Goal: Communication & Community: Answer question/provide support

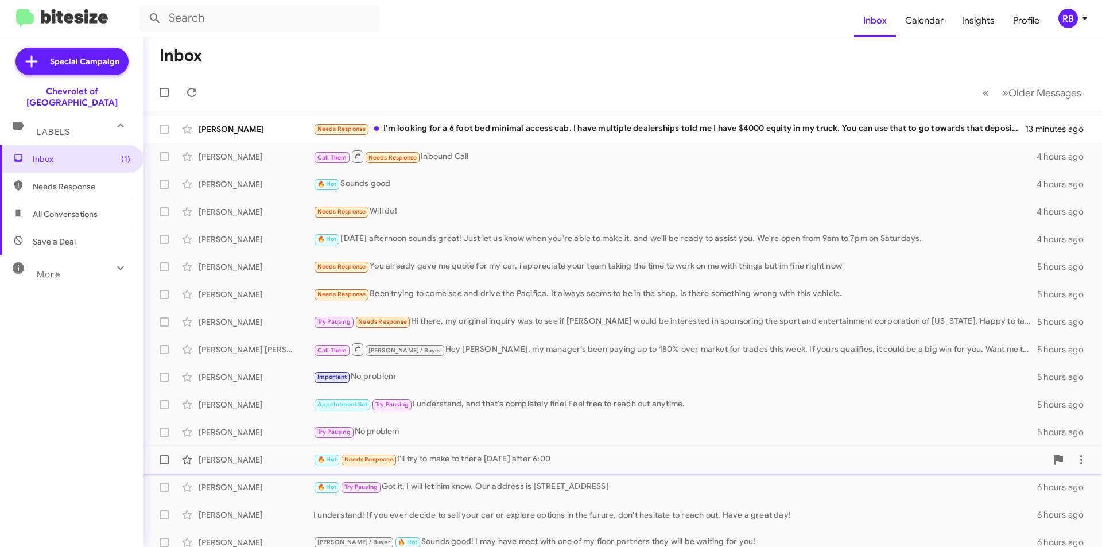
click at [464, 461] on div "🔥 Hot Needs Response I'll try to make to there [DATE] after 6:00" at bounding box center [679, 459] width 733 height 13
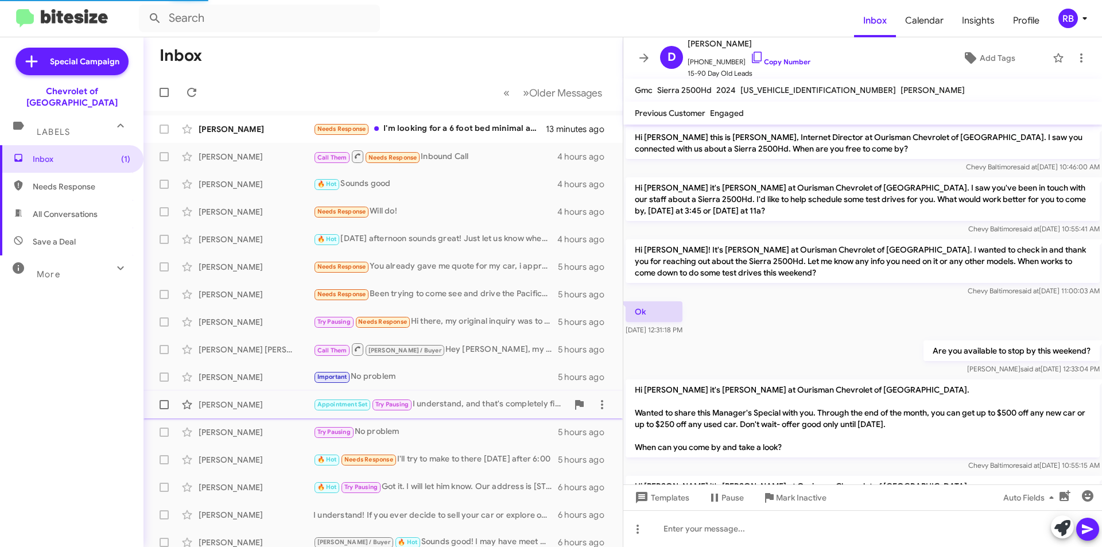
scroll to position [224, 0]
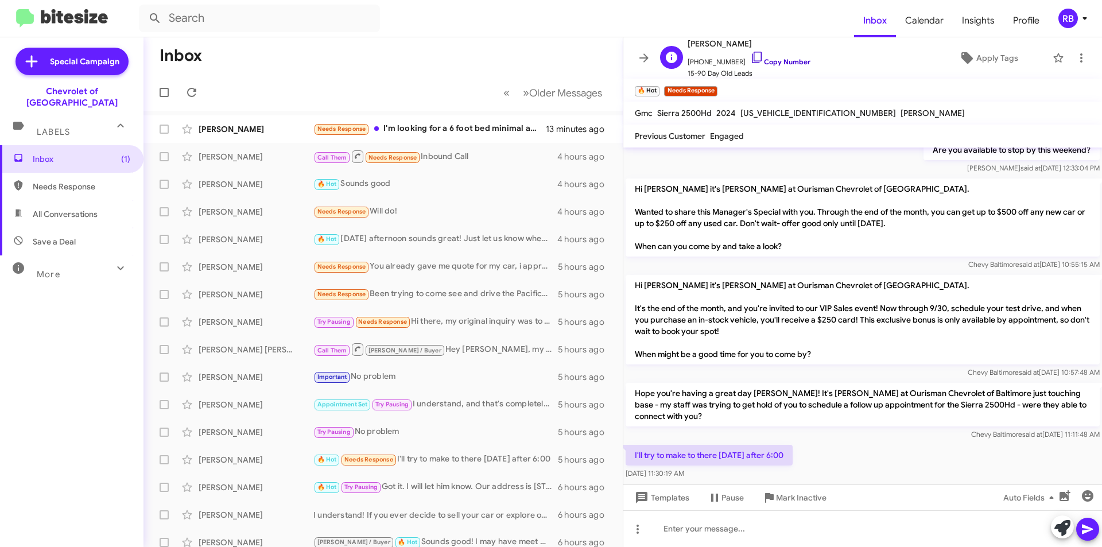
click at [780, 62] on link "Copy Number" at bounding box center [780, 61] width 60 height 9
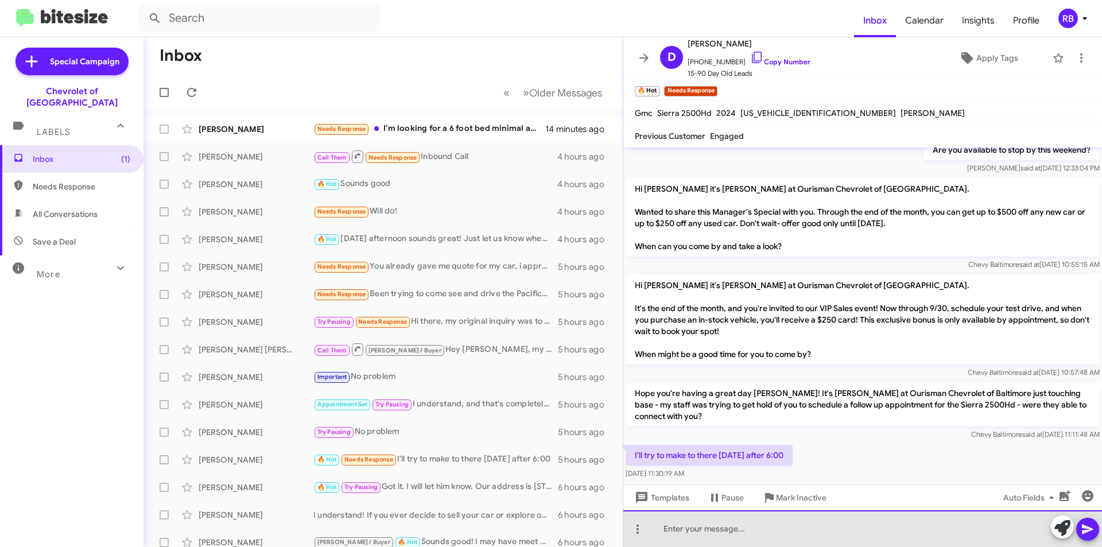
click at [702, 529] on div at bounding box center [862, 528] width 479 height 37
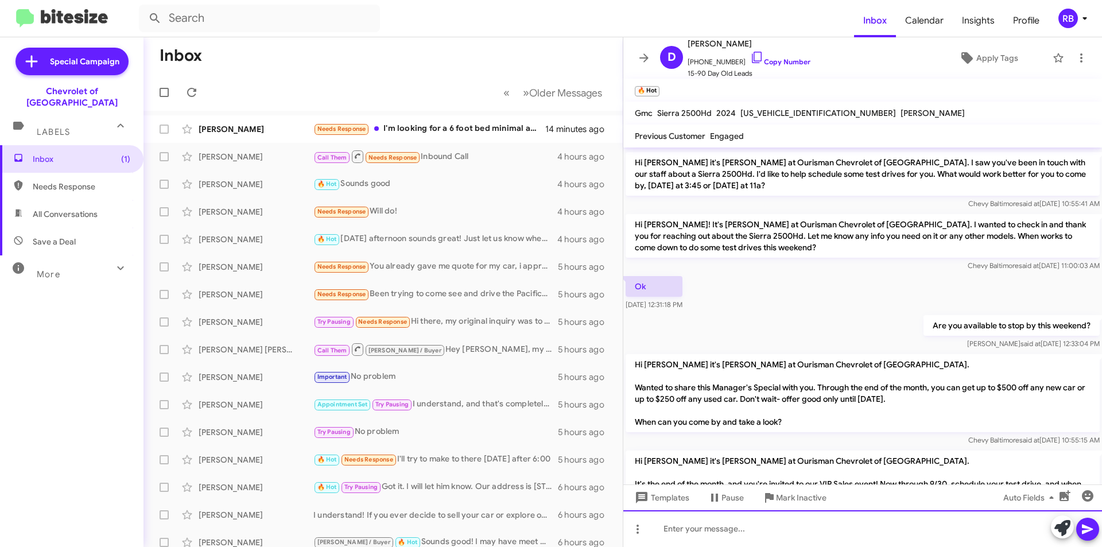
scroll to position [0, 0]
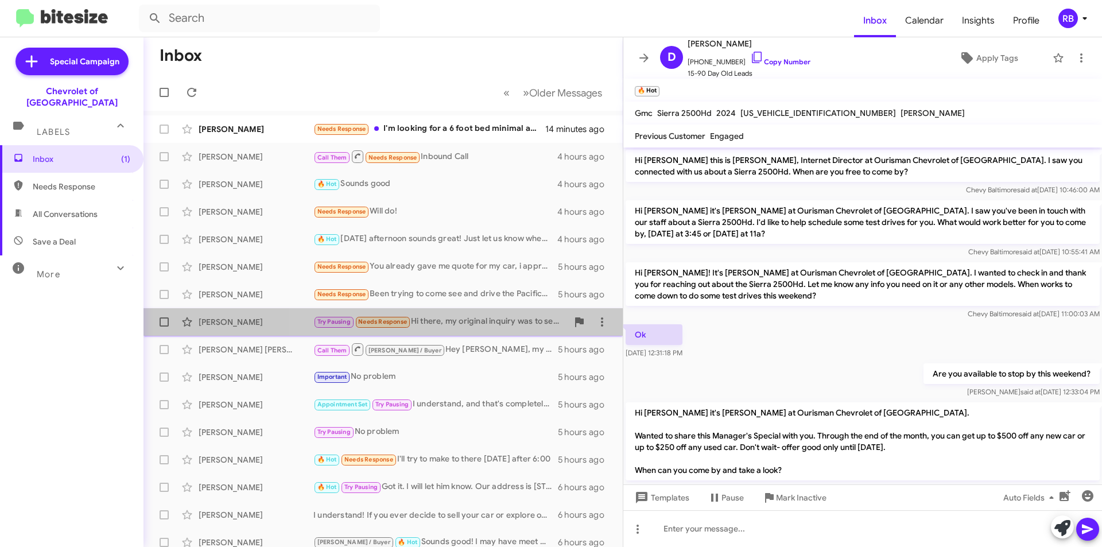
click at [464, 324] on div "Try Pausing Needs Response Hi there, my original inquiry was to see if [PERSON_…" at bounding box center [440, 321] width 254 height 13
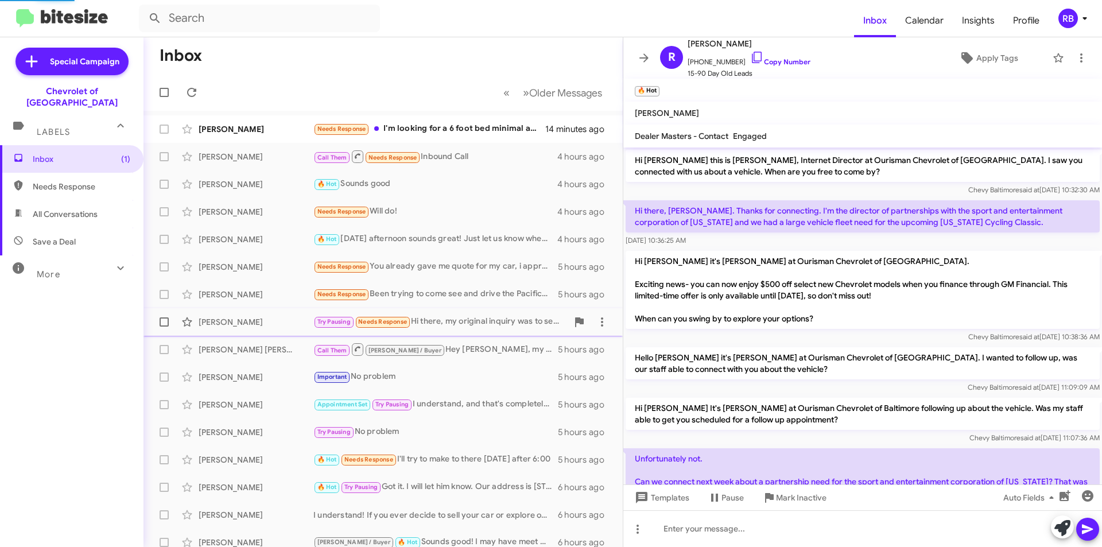
scroll to position [369, 0]
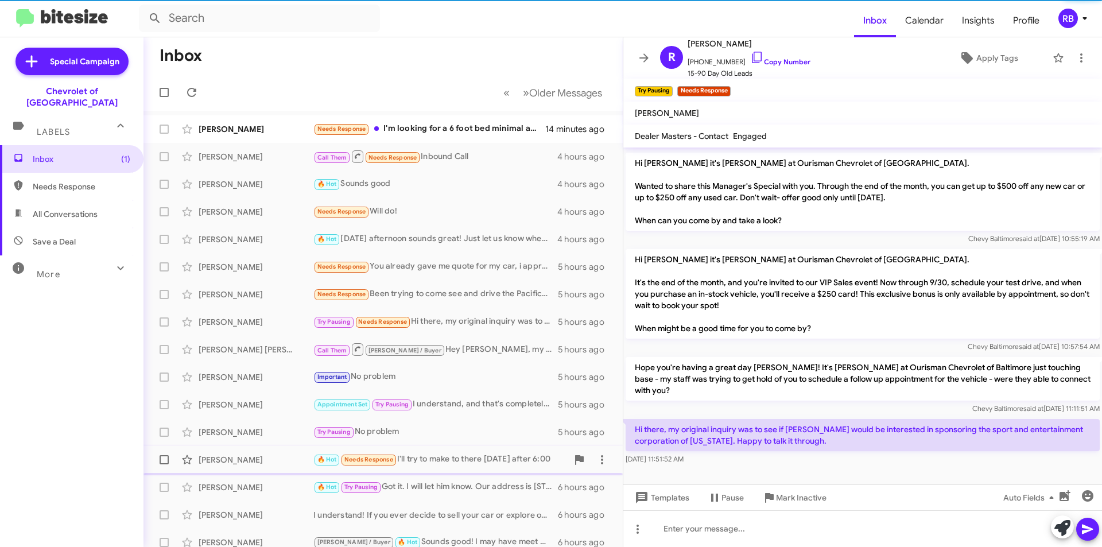
click at [449, 462] on div "🔥 Hot Needs Response I'll try to make to there [DATE] after 6:00" at bounding box center [440, 459] width 254 height 13
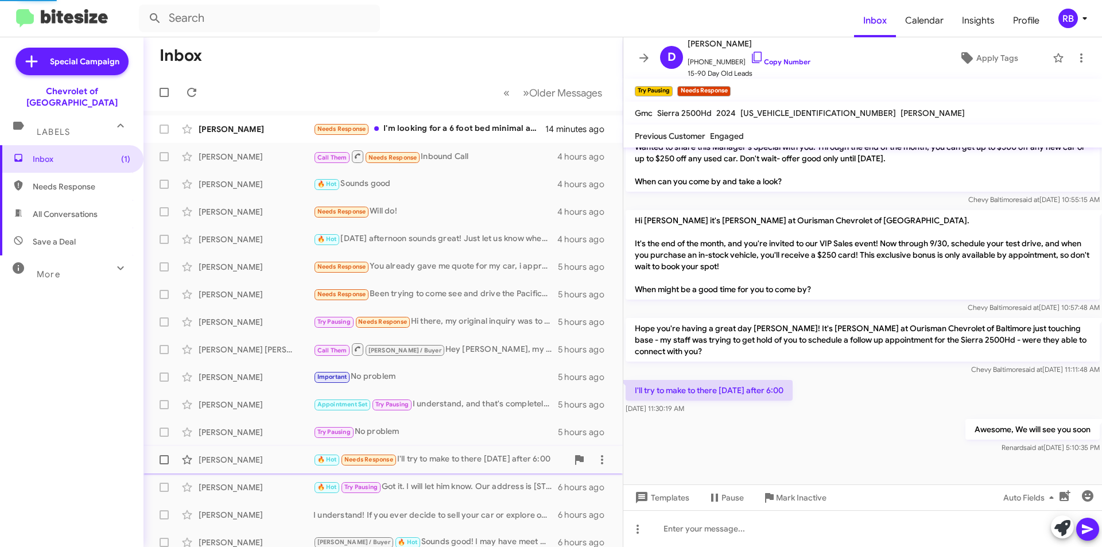
scroll to position [289, 0]
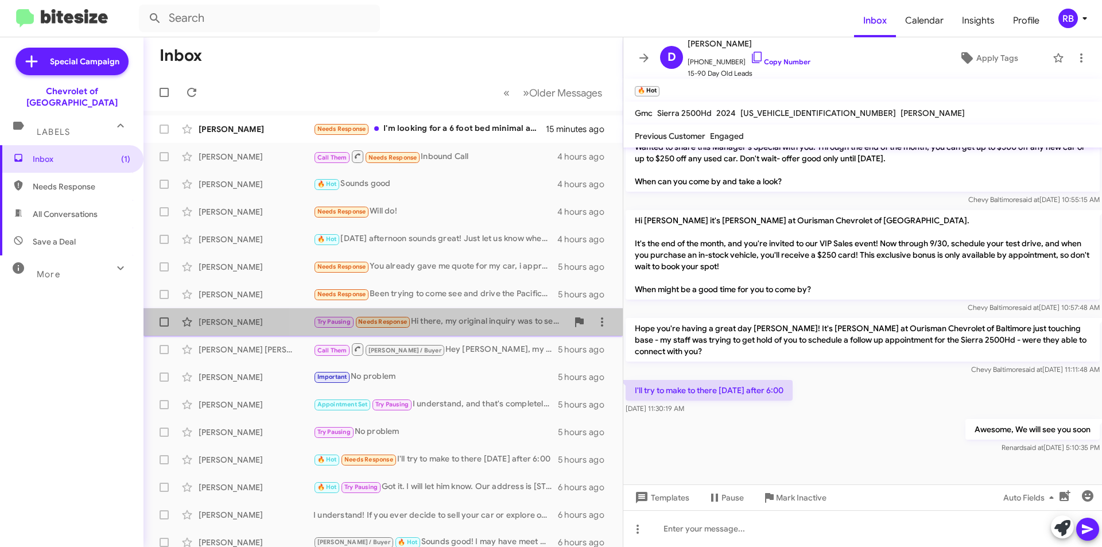
click at [460, 323] on div "Try Pausing Needs Response Hi there, my original inquiry was to see if [PERSON_…" at bounding box center [440, 321] width 254 height 13
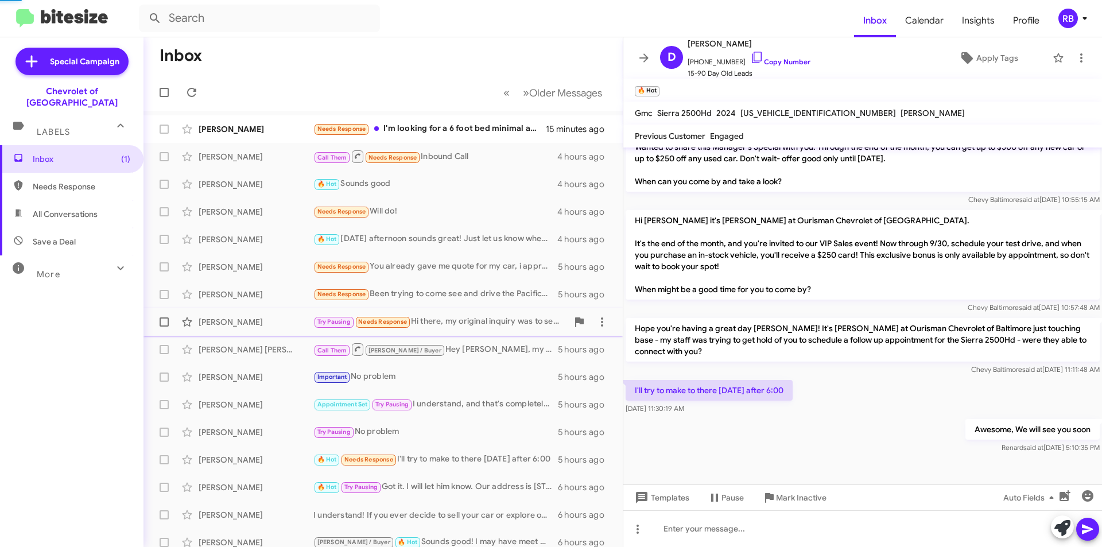
scroll to position [369, 0]
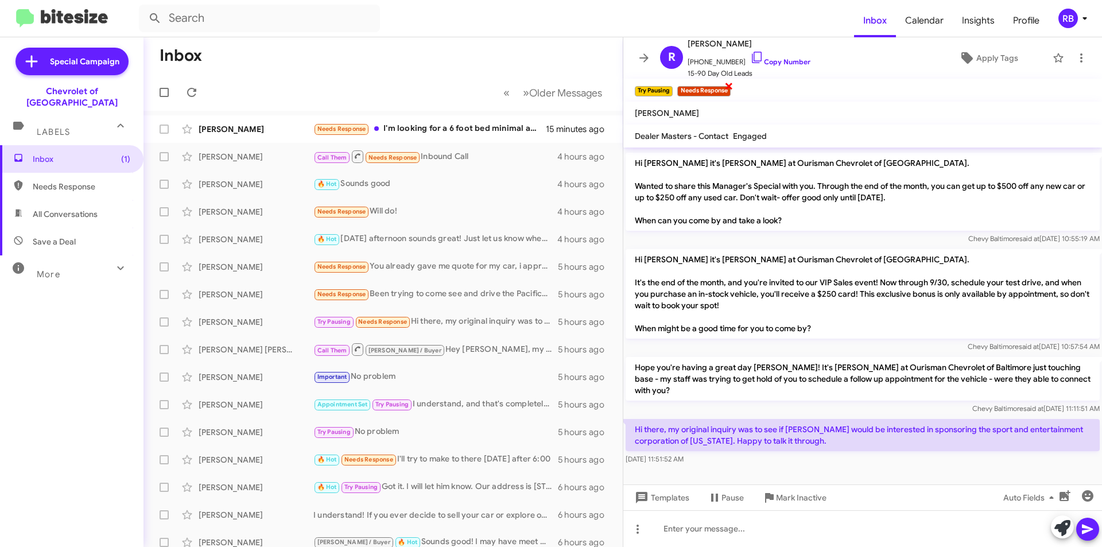
click at [729, 88] on span "×" at bounding box center [728, 86] width 9 height 14
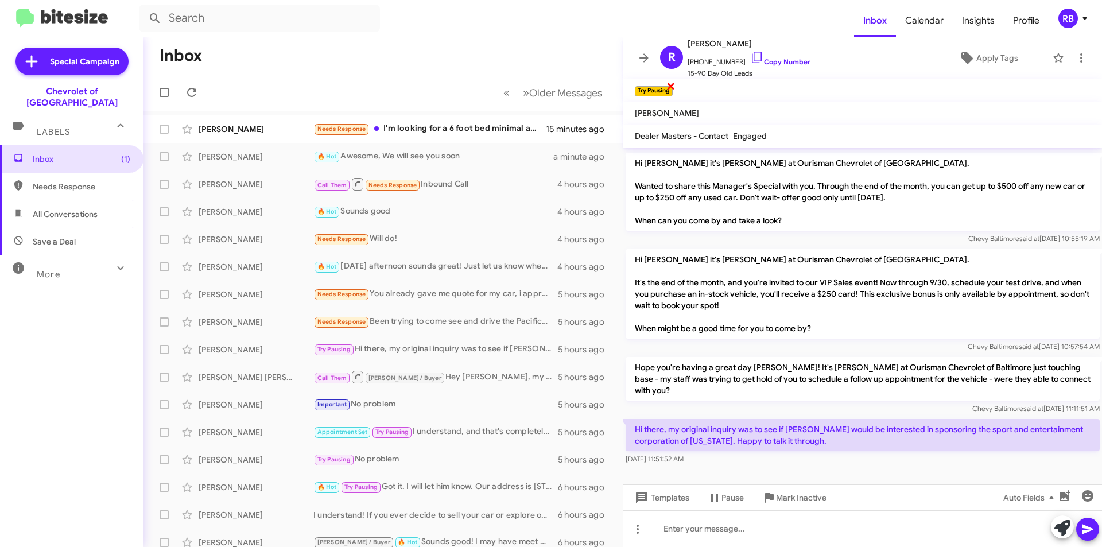
click at [673, 87] on span "×" at bounding box center [670, 86] width 9 height 14
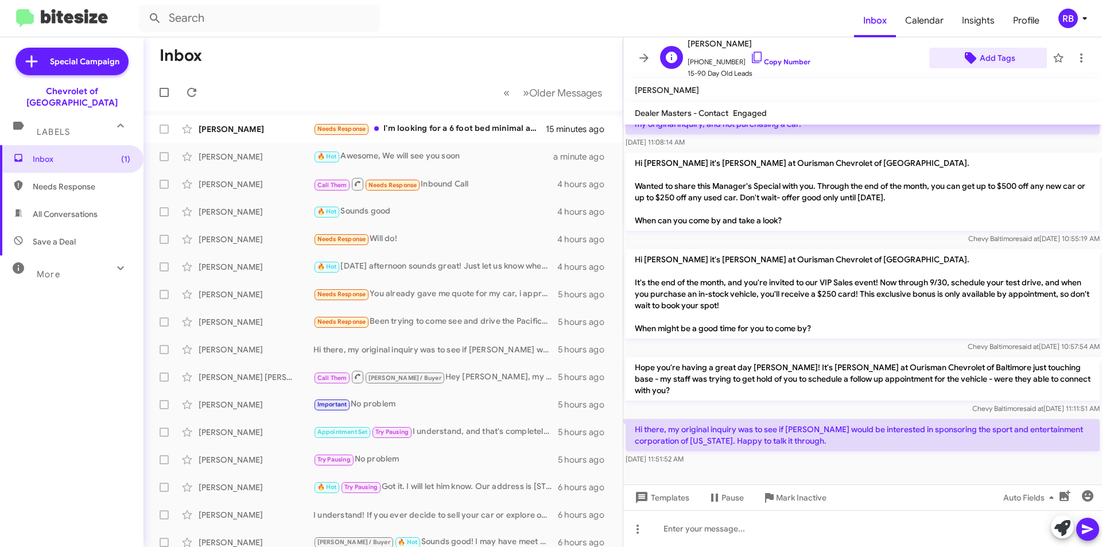
click at [992, 60] on span "Add Tags" at bounding box center [998, 58] width 36 height 21
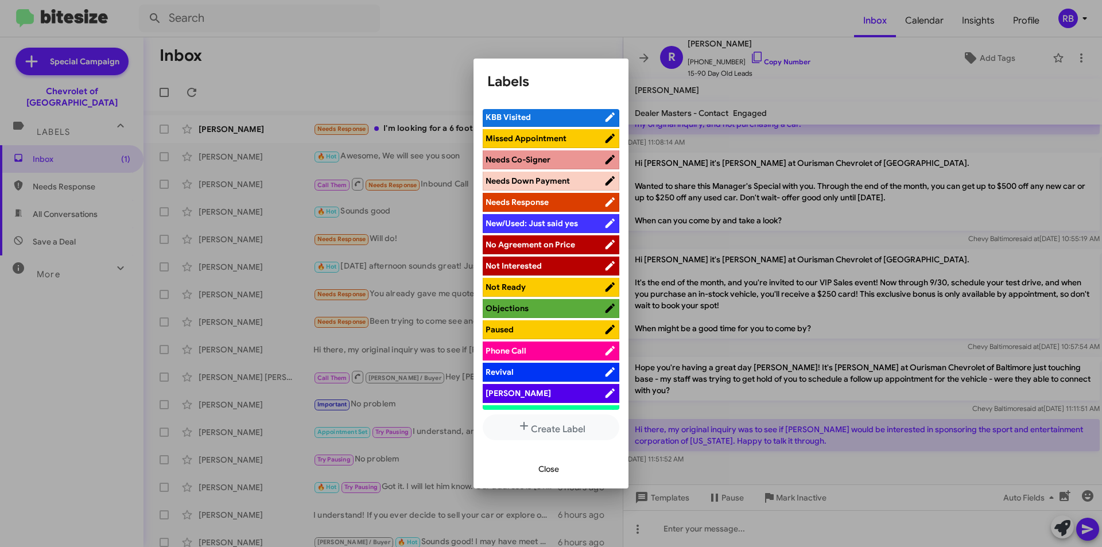
scroll to position [489, 0]
click at [539, 269] on span "Not Interested" at bounding box center [513, 266] width 56 height 10
click at [552, 469] on span "Close" at bounding box center [548, 469] width 21 height 21
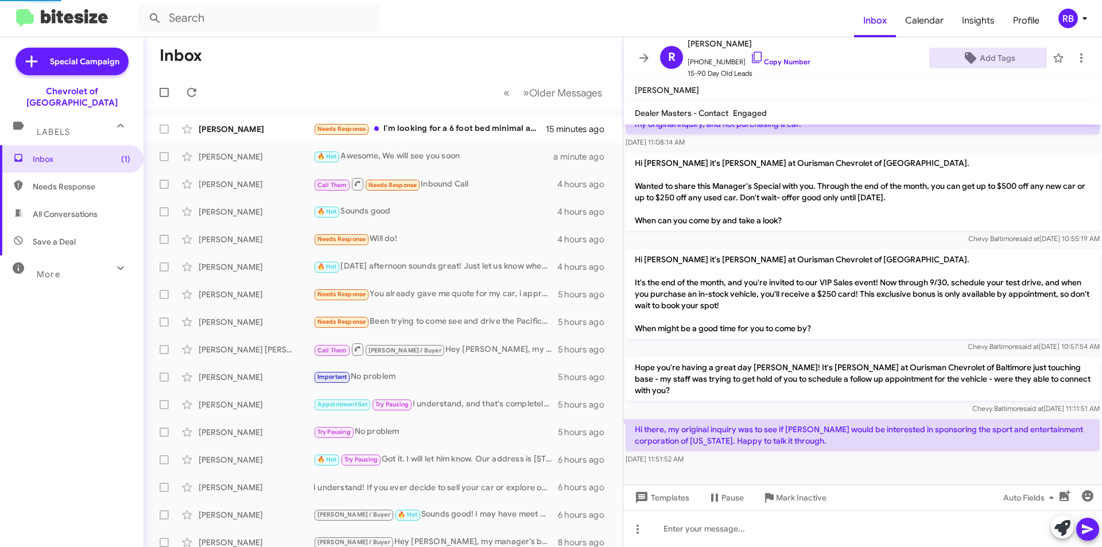
scroll to position [369, 0]
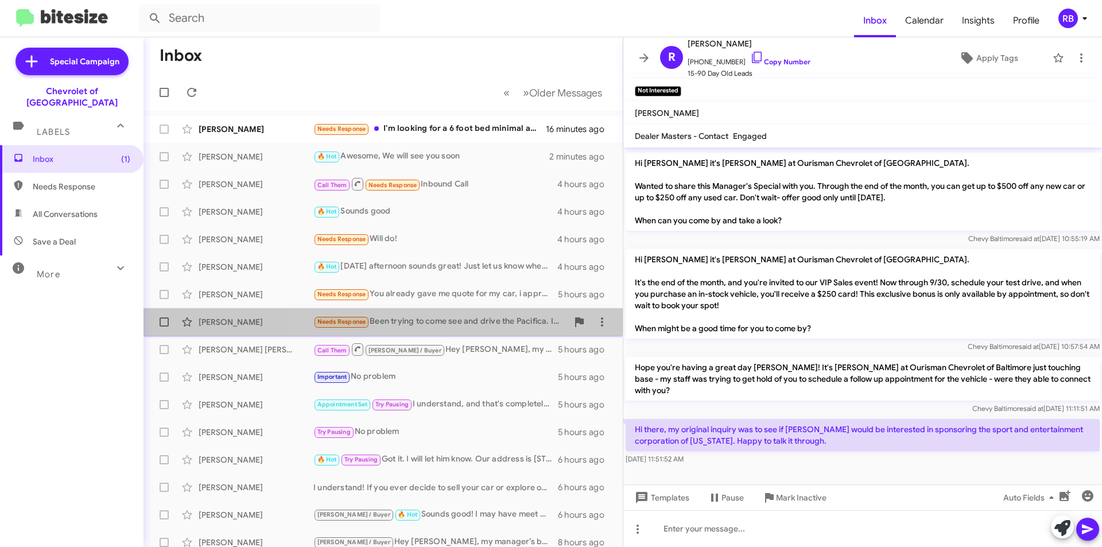
click at [458, 321] on div "Needs Response Been trying to come see and drive the Pacifica. It always seems …" at bounding box center [440, 321] width 254 height 13
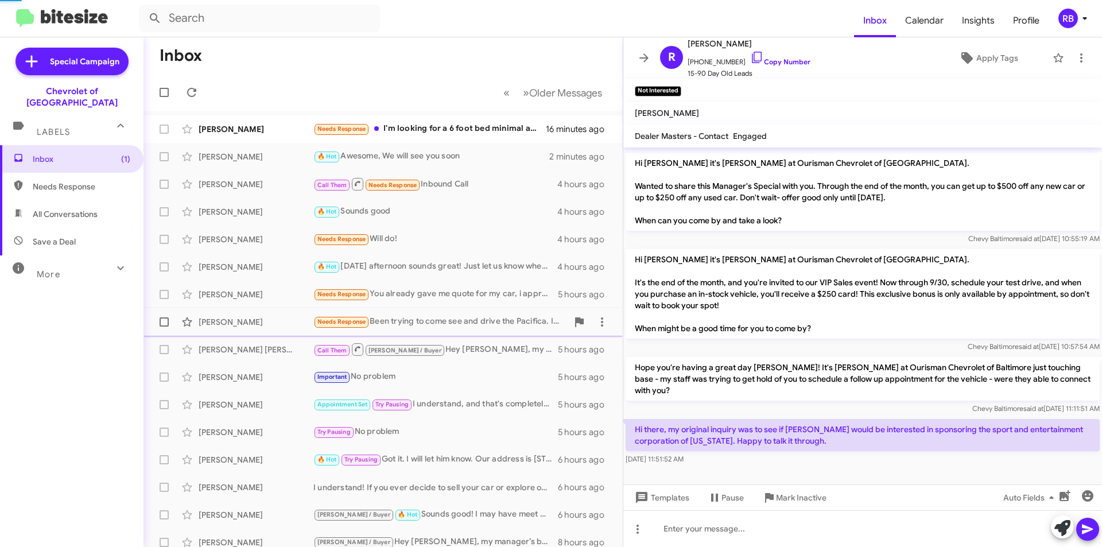
scroll to position [91, 0]
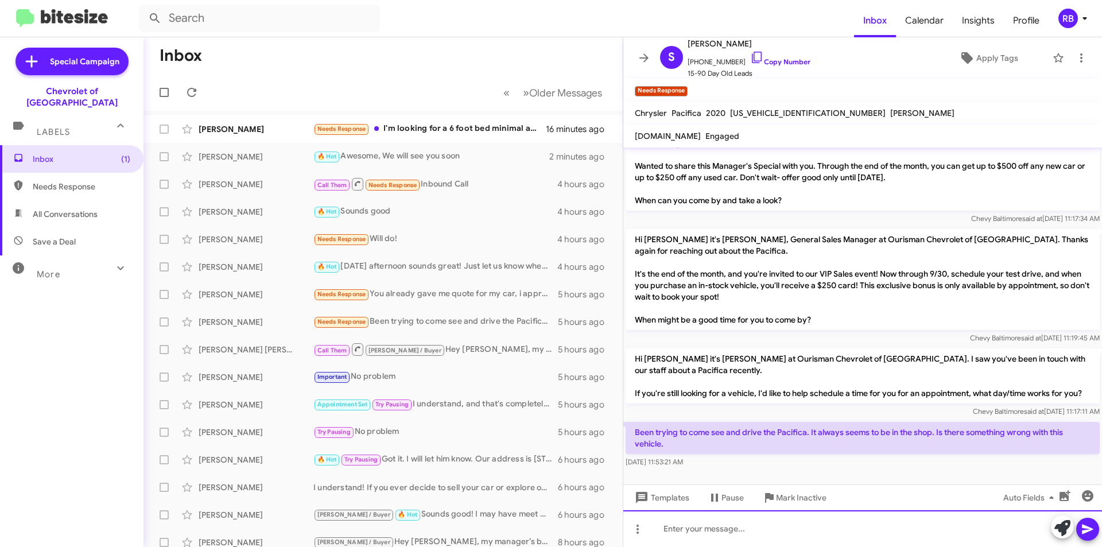
click at [681, 525] on div at bounding box center [862, 528] width 479 height 37
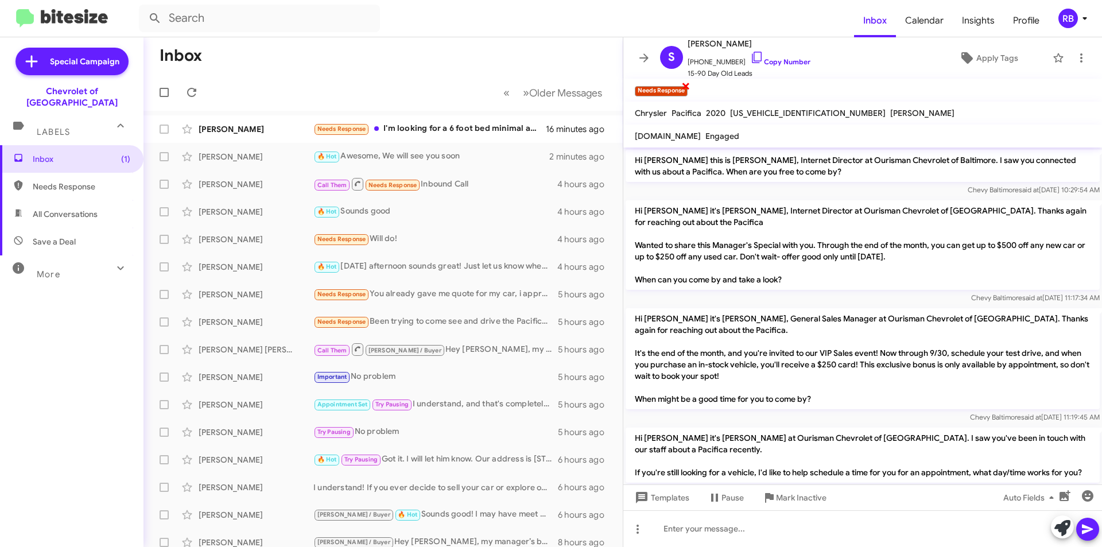
click at [686, 83] on span "×" at bounding box center [685, 86] width 9 height 14
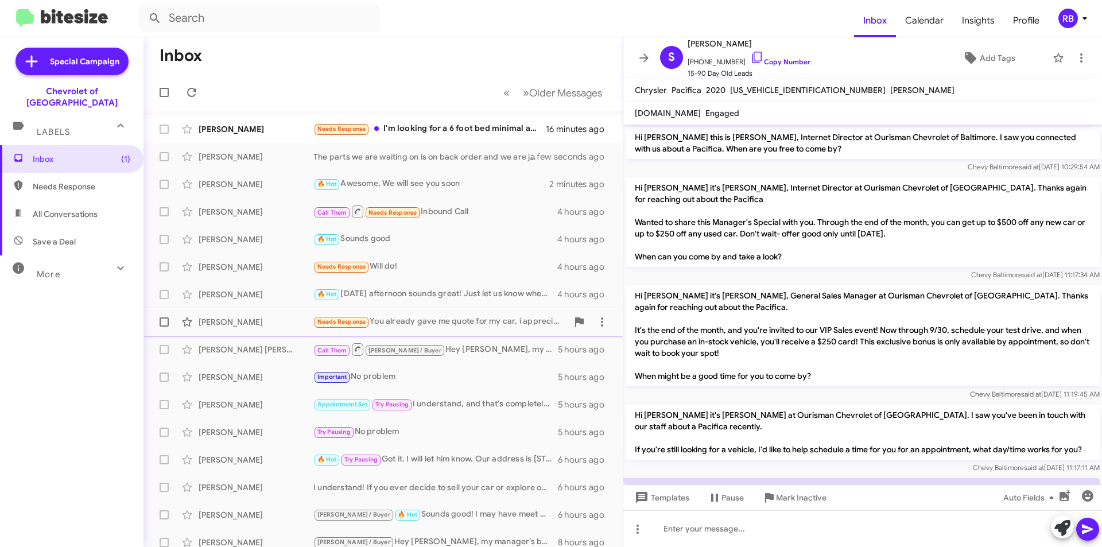
click at [438, 324] on div "Needs Response You already gave me quote for my car, i appreciate your team tak…" at bounding box center [440, 321] width 254 height 13
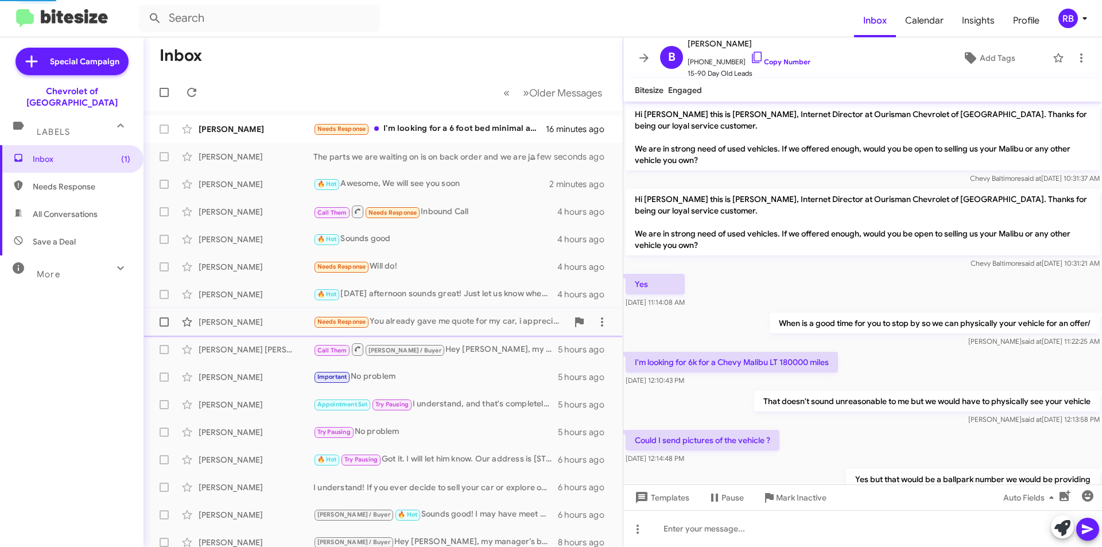
scroll to position [731, 0]
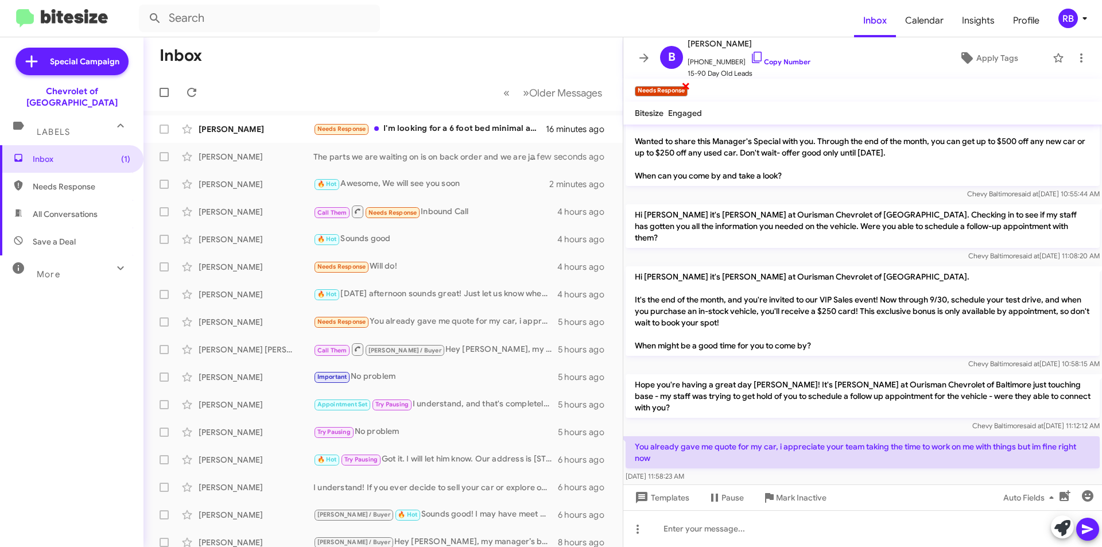
click at [685, 84] on span "×" at bounding box center [685, 86] width 9 height 14
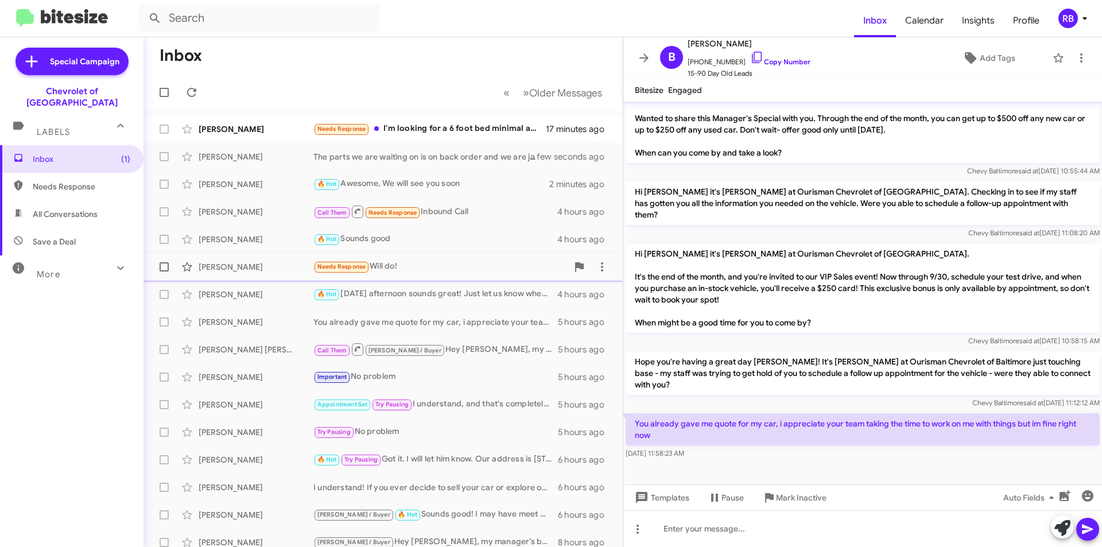
click at [446, 273] on div "Needs Response Will do!" at bounding box center [440, 266] width 254 height 13
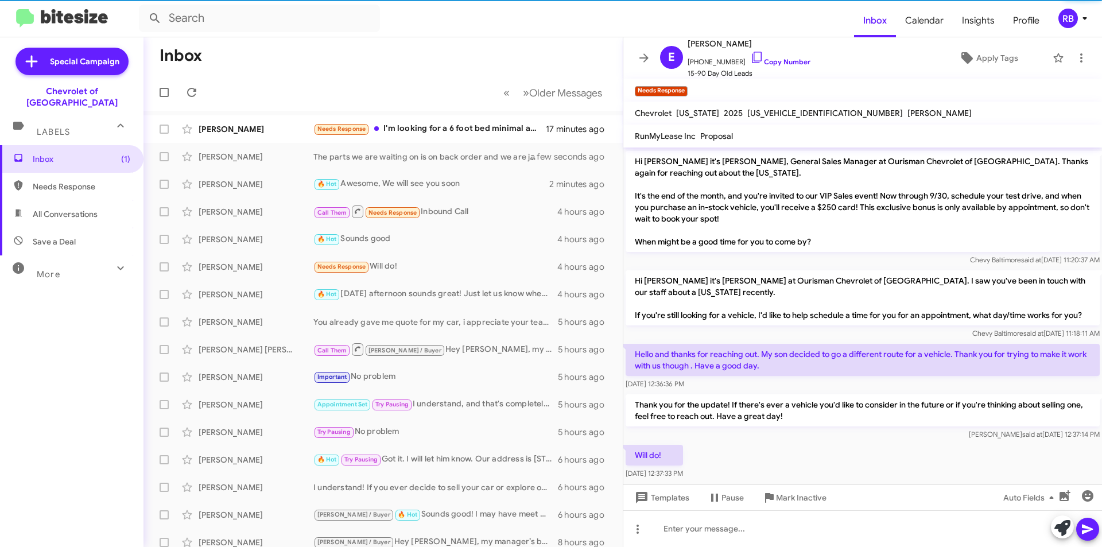
scroll to position [304, 0]
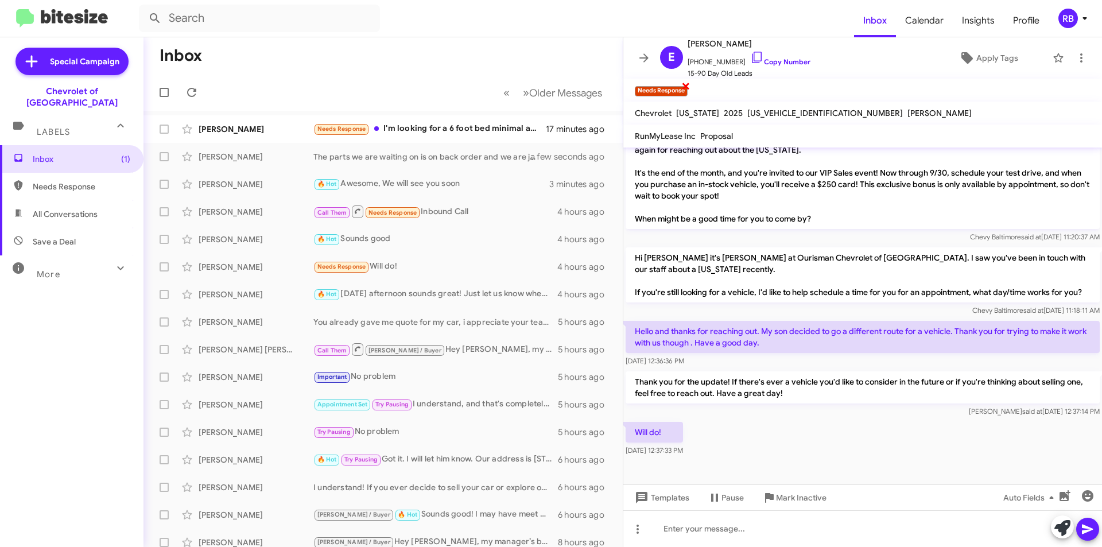
click at [684, 84] on span "×" at bounding box center [685, 86] width 9 height 14
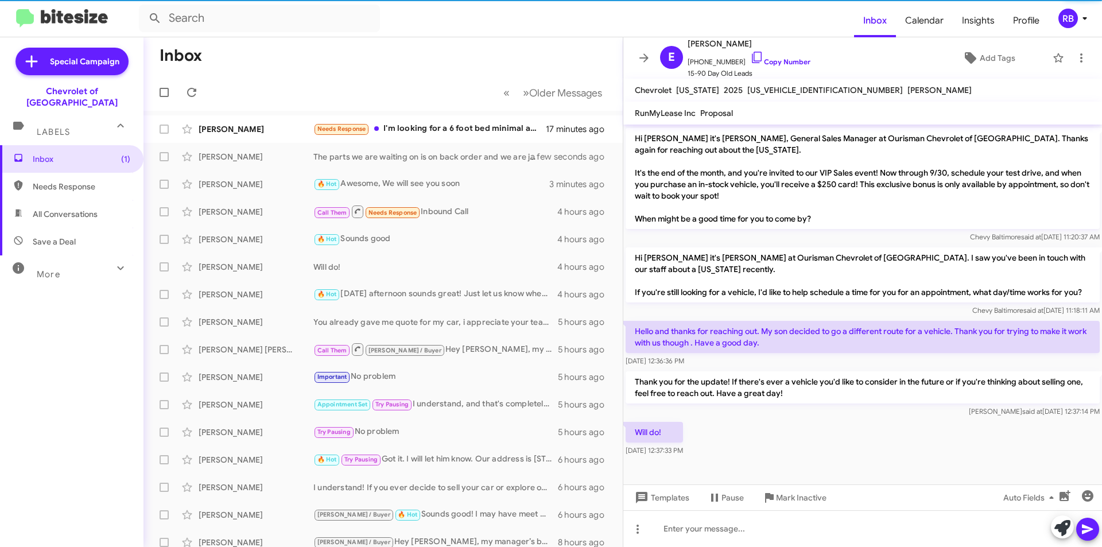
scroll to position [281, 0]
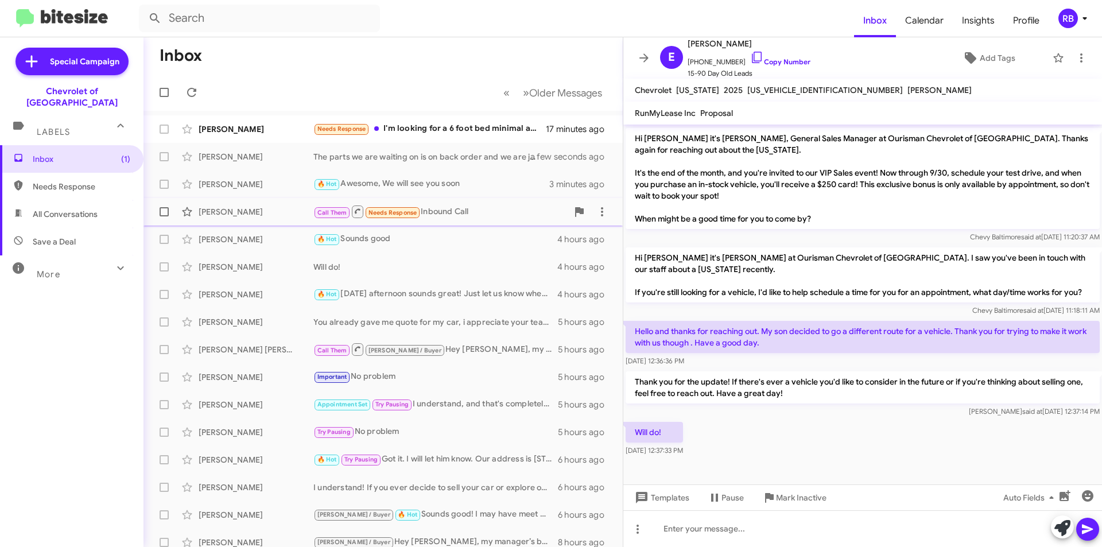
click at [466, 215] on div "Call Them Needs Response Inbound Call" at bounding box center [440, 211] width 254 height 14
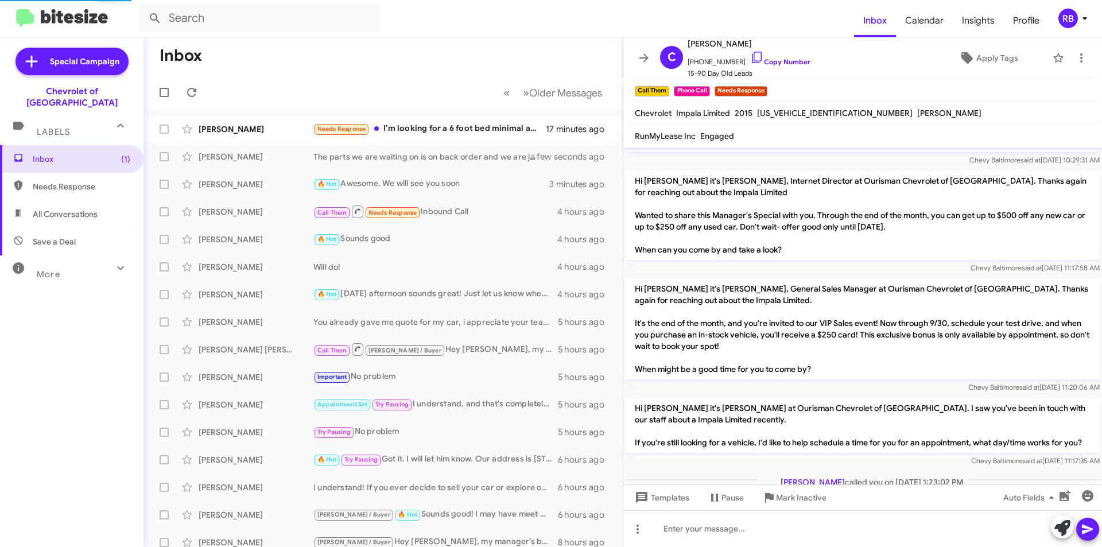
scroll to position [115, 0]
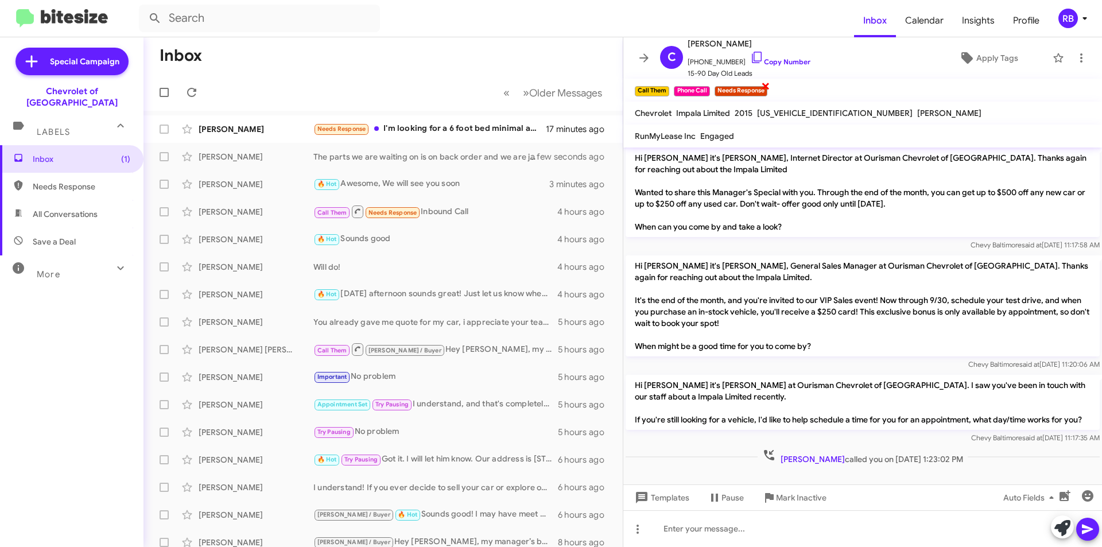
click at [767, 85] on span "×" at bounding box center [765, 86] width 9 height 14
click at [459, 129] on div "Needs Response I'm looking for a 6 foot bed minimal access cab. I have multiple…" at bounding box center [440, 128] width 254 height 13
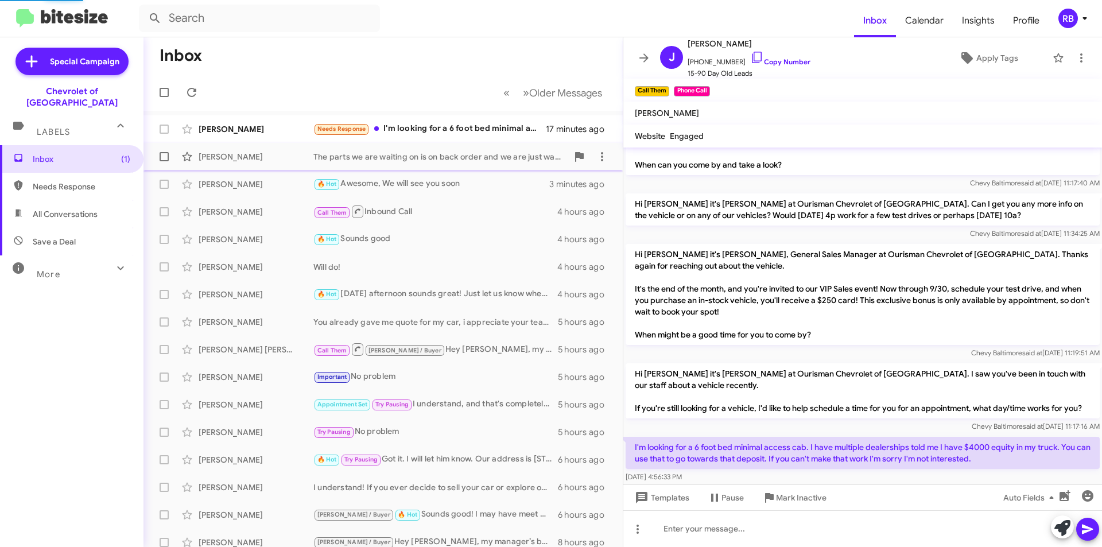
scroll to position [144, 0]
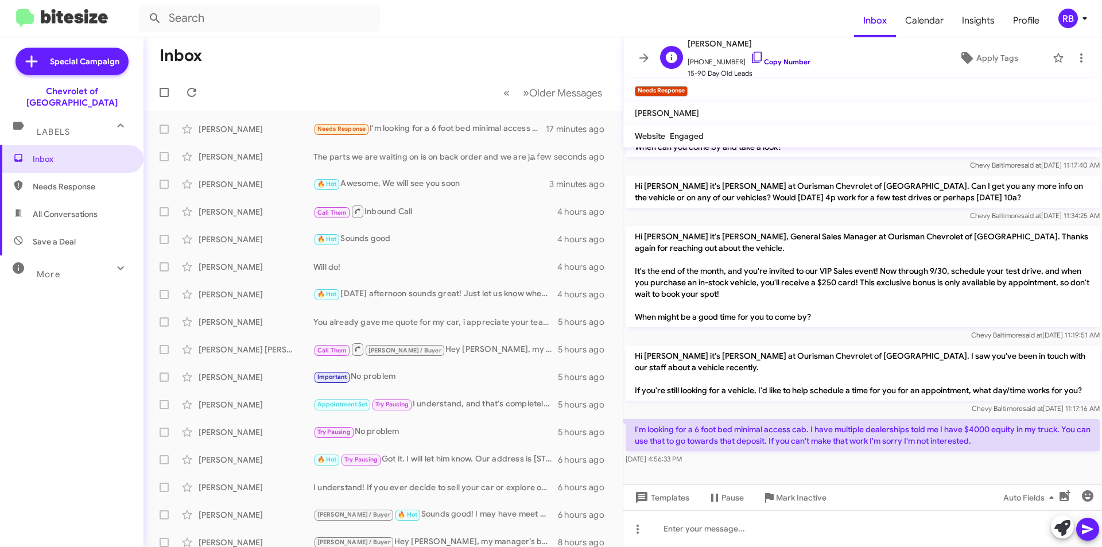
click at [782, 60] on link "Copy Number" at bounding box center [780, 61] width 60 height 9
click at [697, 527] on div at bounding box center [862, 528] width 479 height 37
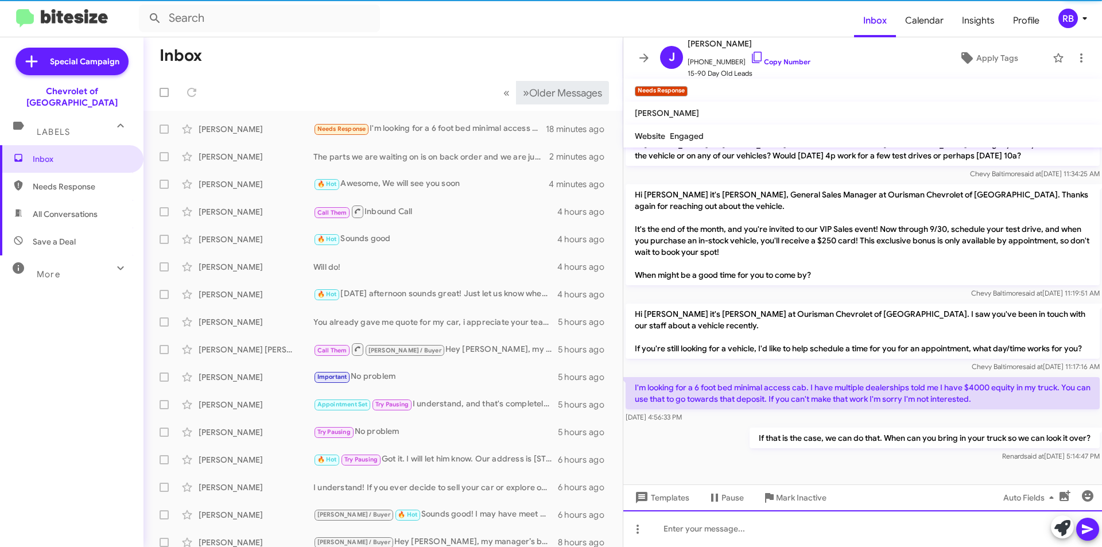
scroll to position [186, 0]
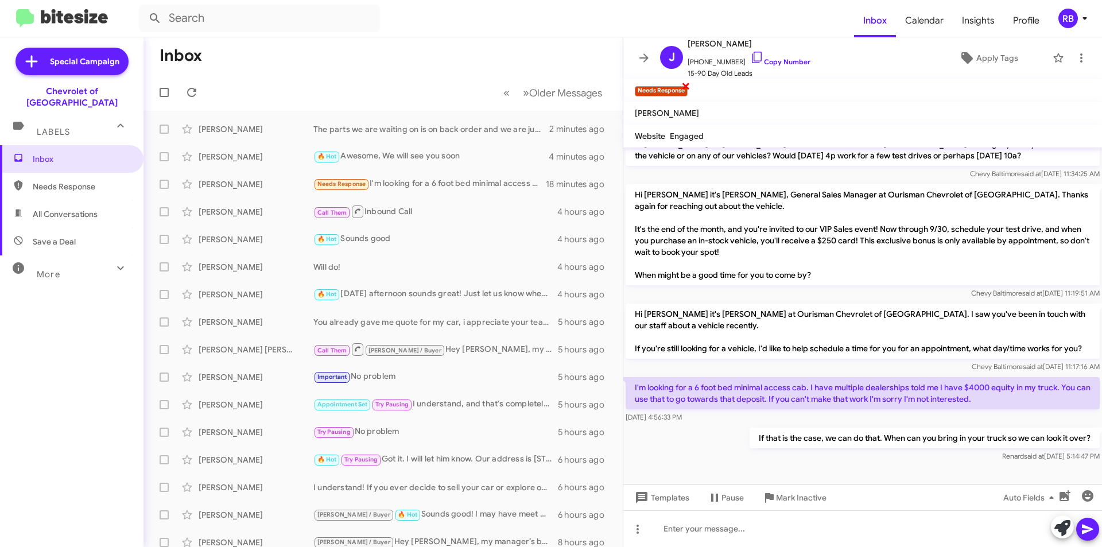
click at [686, 84] on span "×" at bounding box center [685, 86] width 9 height 14
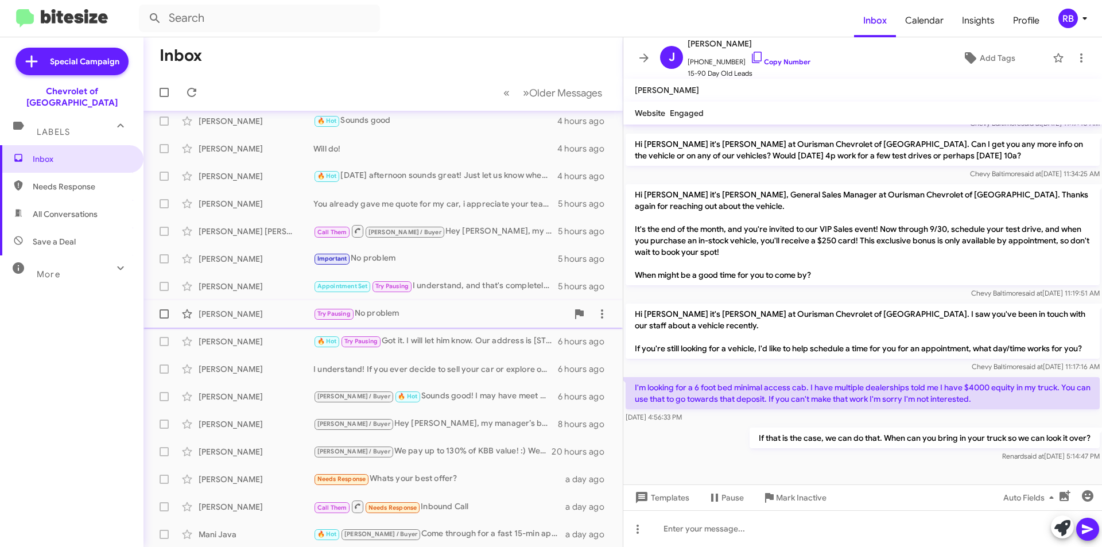
scroll to position [119, 0]
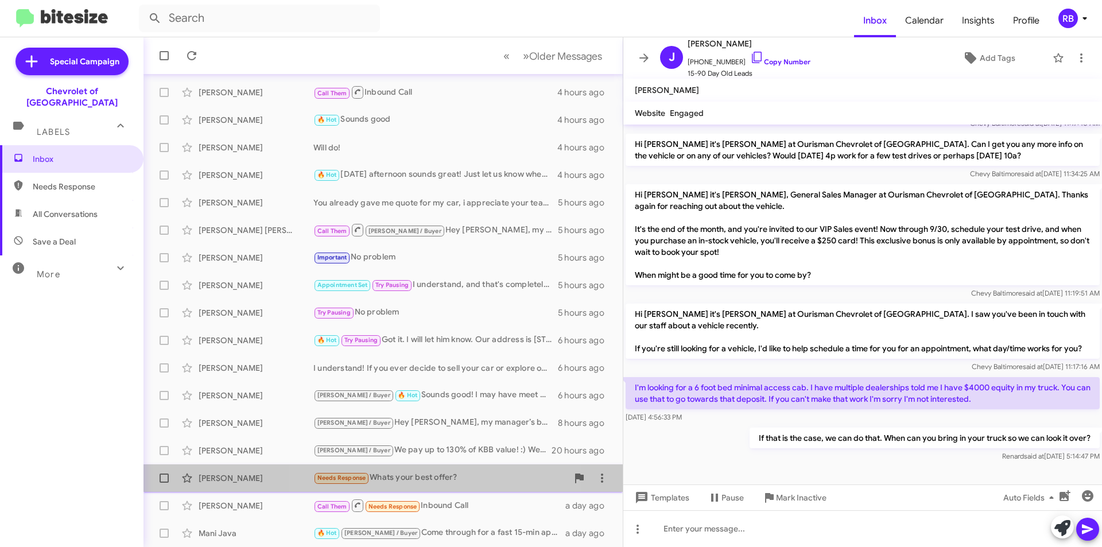
click at [436, 476] on div "Needs Response Whats your best offer?" at bounding box center [440, 477] width 254 height 13
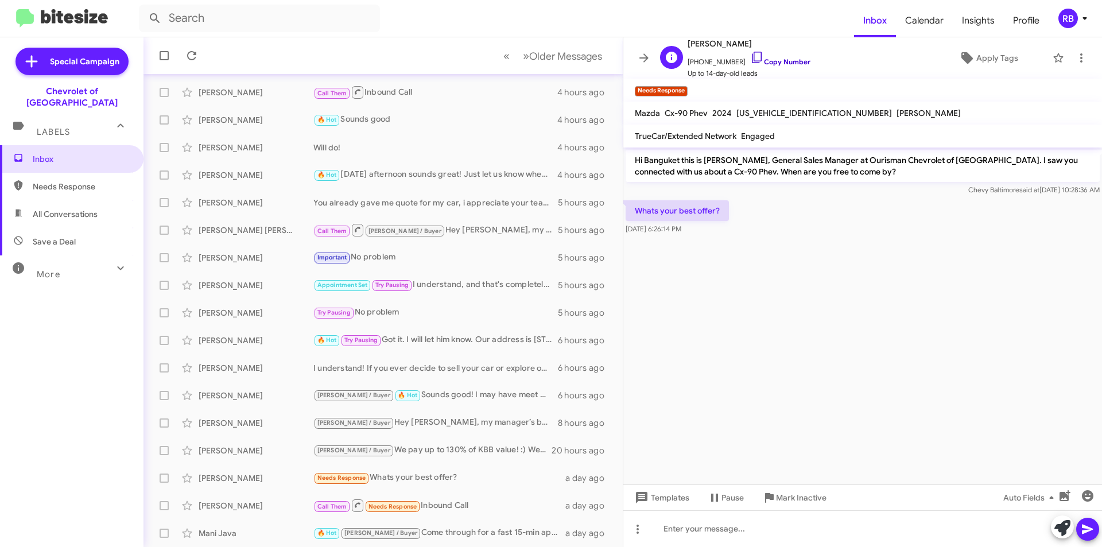
click at [797, 65] on link "Copy Number" at bounding box center [780, 61] width 60 height 9
click at [687, 87] on span "×" at bounding box center [685, 86] width 9 height 14
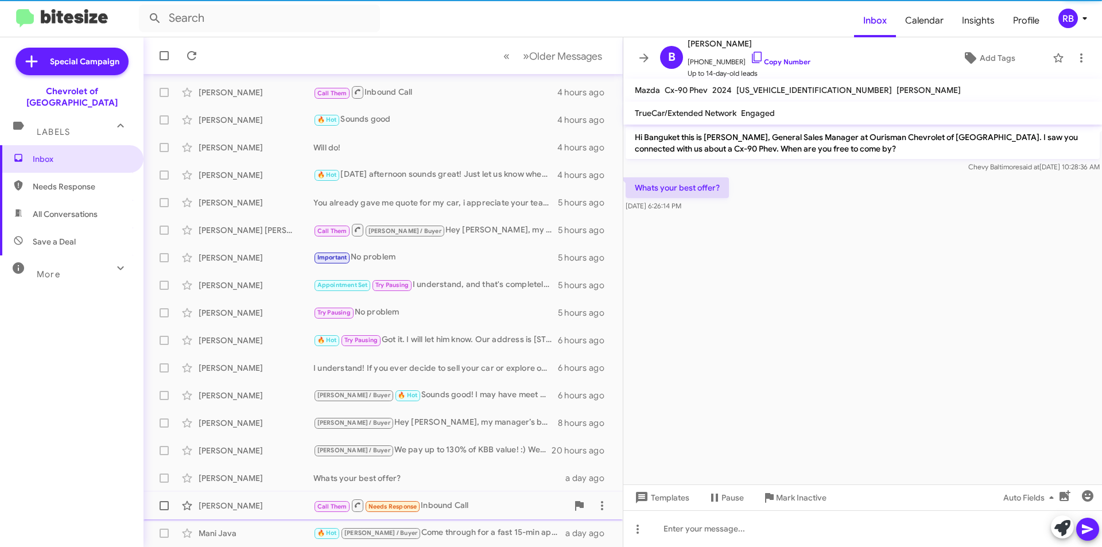
click at [466, 506] on div "Call Them Needs Response Inbound Call" at bounding box center [440, 505] width 254 height 14
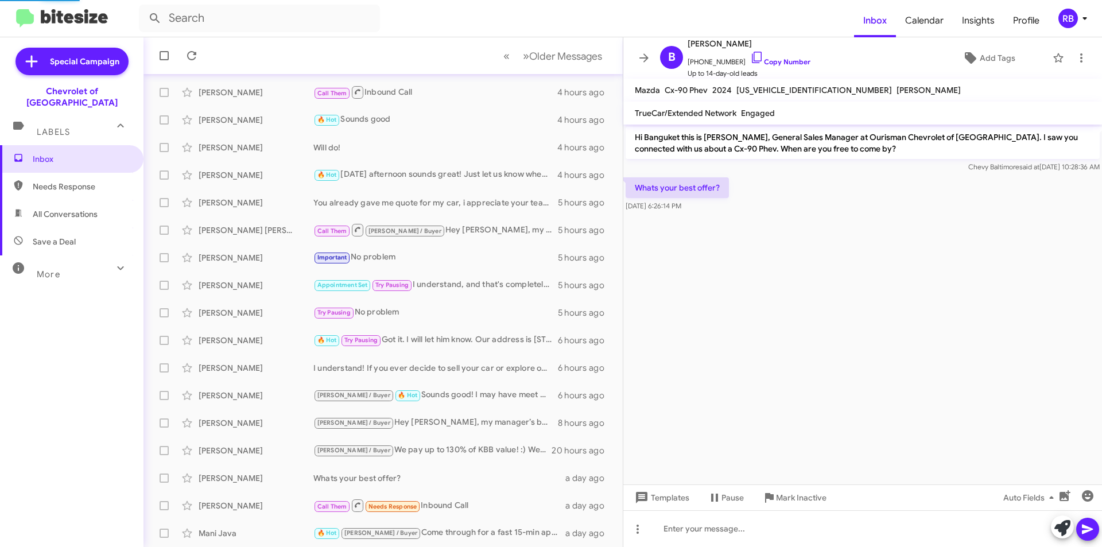
scroll to position [74, 0]
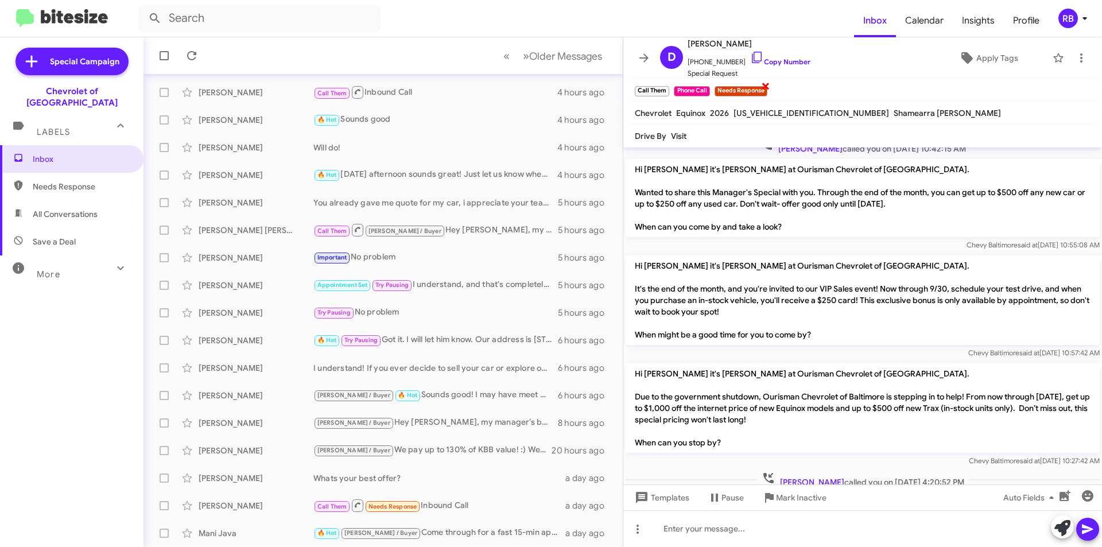
click at [766, 83] on span "×" at bounding box center [765, 86] width 9 height 14
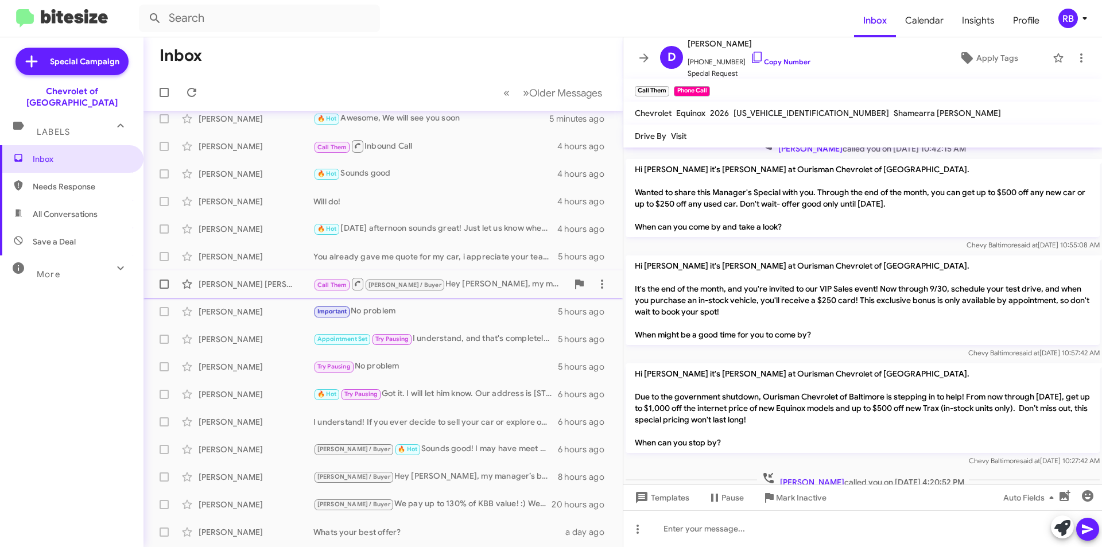
scroll to position [0, 0]
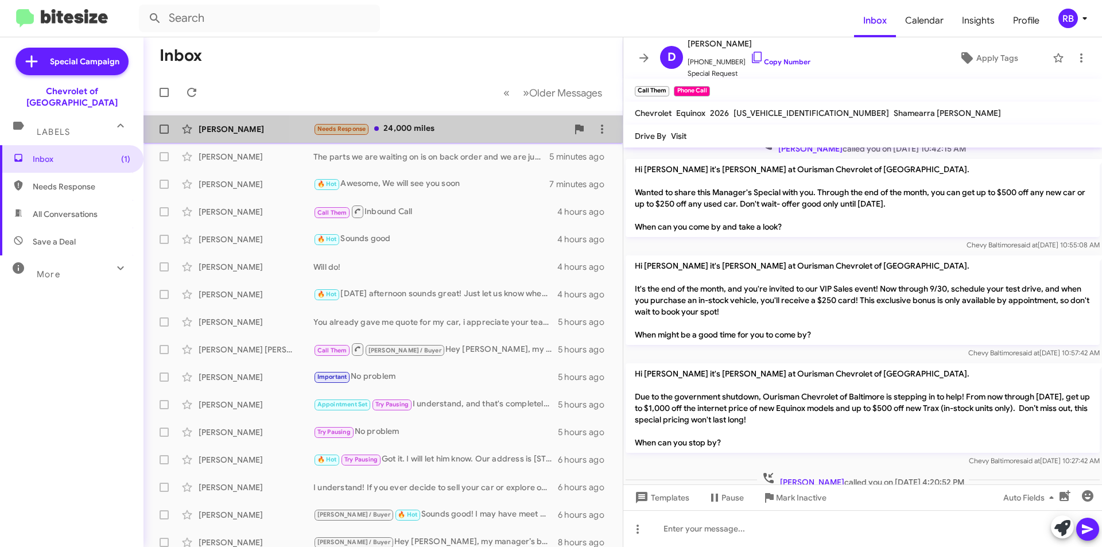
click at [469, 125] on div "Needs Response 24,000 miles" at bounding box center [440, 128] width 254 height 13
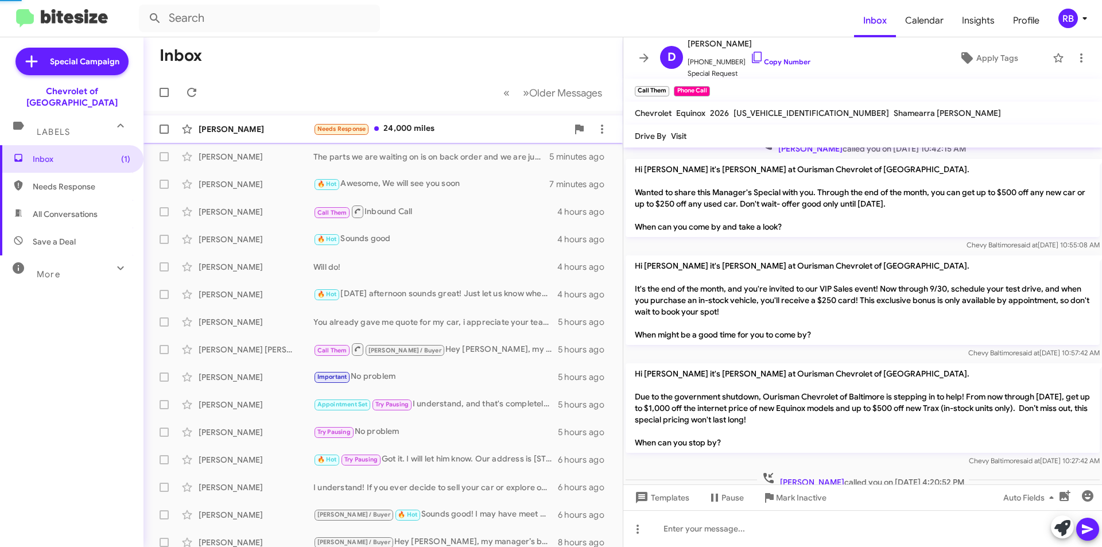
scroll to position [270, 0]
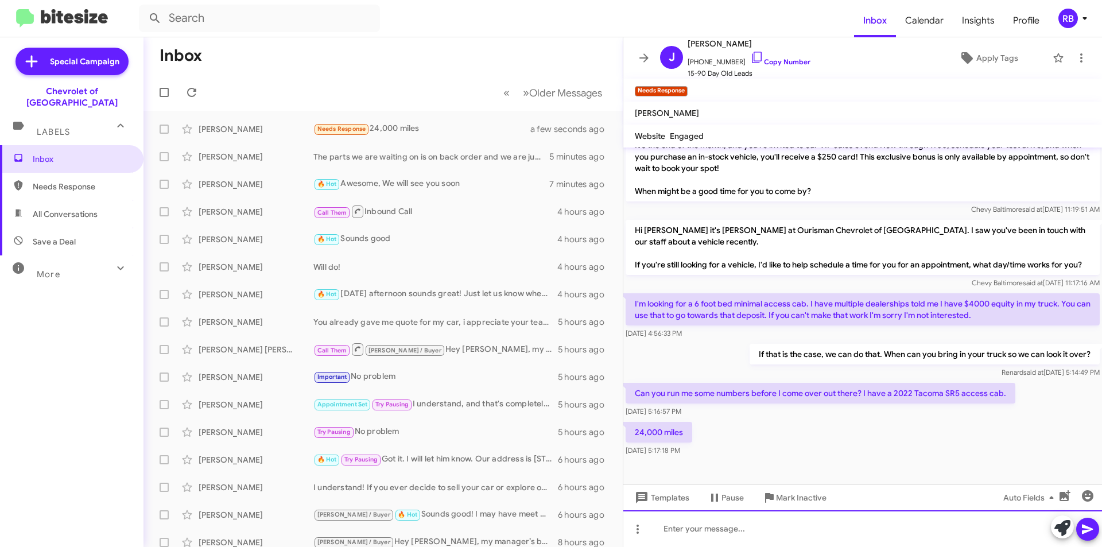
click at [690, 530] on div at bounding box center [862, 528] width 479 height 37
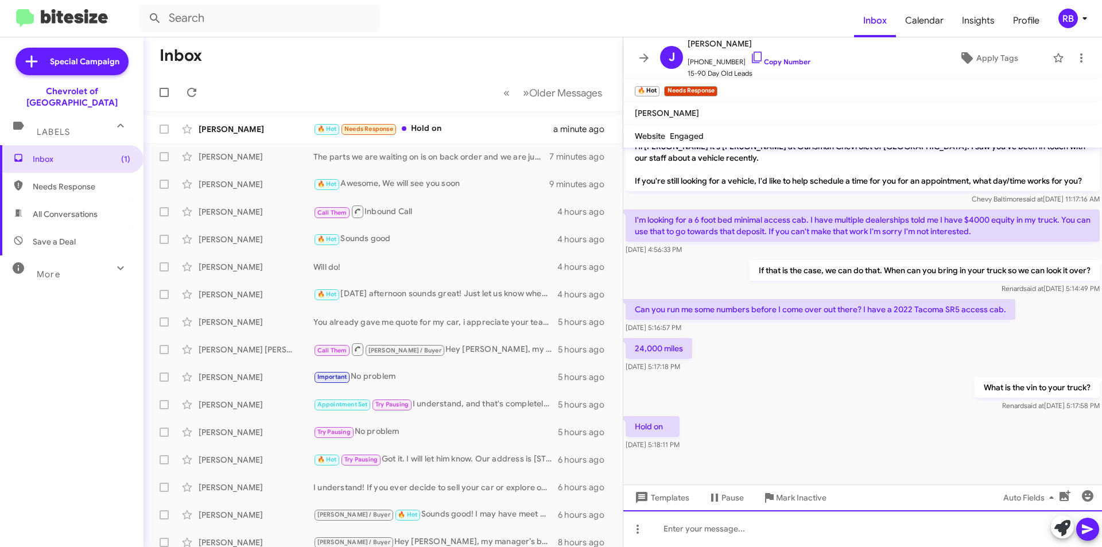
scroll to position [353, 0]
click at [496, 129] on div "🔥 Hot Needs Response Hold on" at bounding box center [440, 128] width 254 height 13
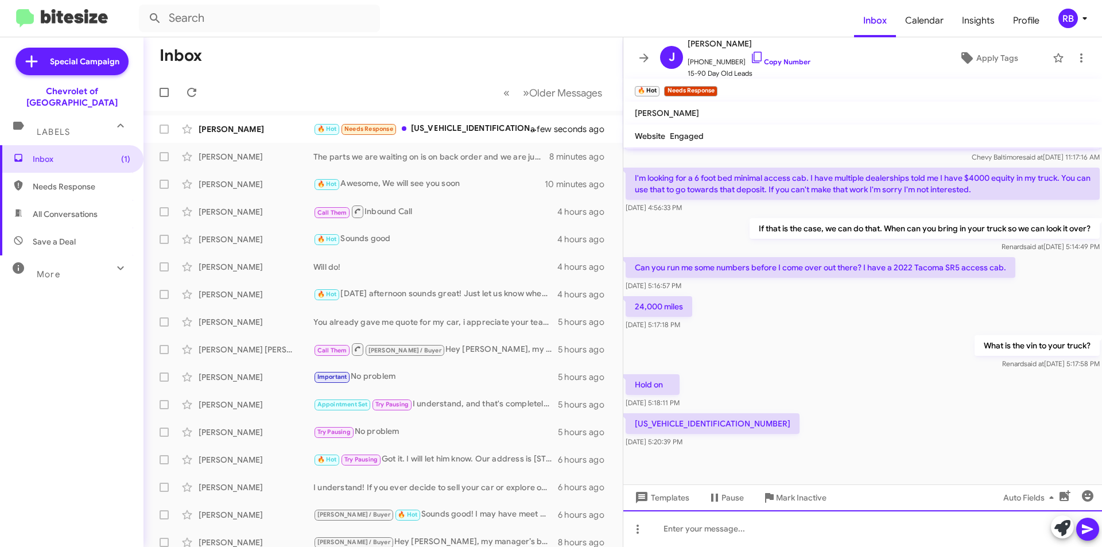
click at [725, 530] on div at bounding box center [862, 528] width 479 height 37
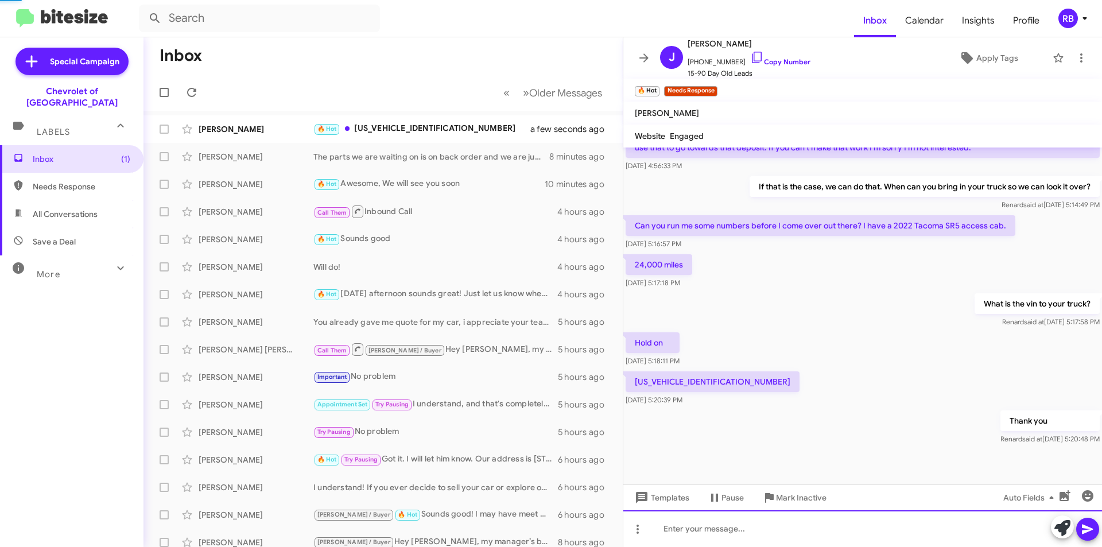
scroll to position [437, 0]
drag, startPoint x: 639, startPoint y: 382, endPoint x: 715, endPoint y: 380, distance: 76.3
click at [715, 380] on p "[US_VEHICLE_IDENTIFICATION_NUMBER]" at bounding box center [713, 381] width 174 height 21
copy p "[US_VEHICLE_IDENTIFICATION_NUMBER]"
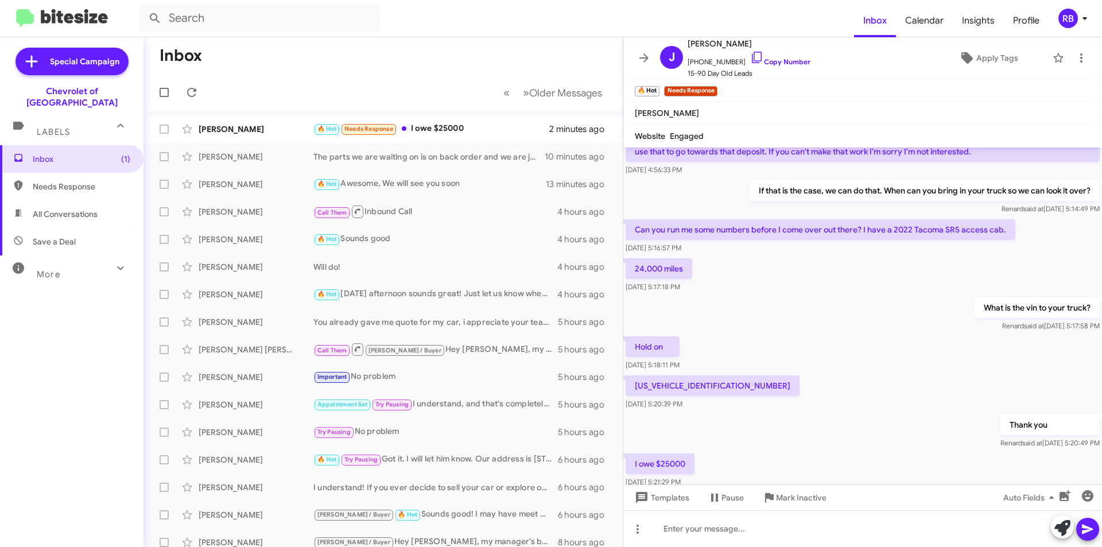
scroll to position [479, 0]
